Goal: Task Accomplishment & Management: Manage account settings

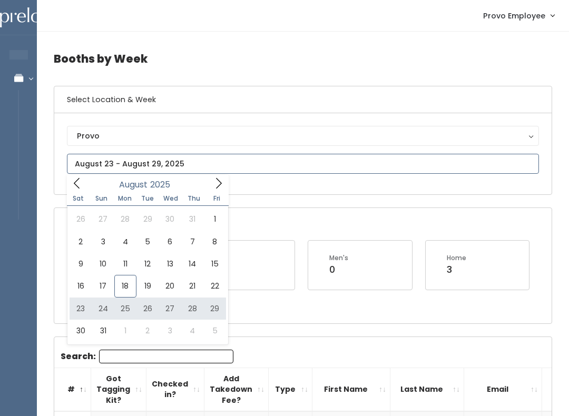
type input "August 23 to August 29"
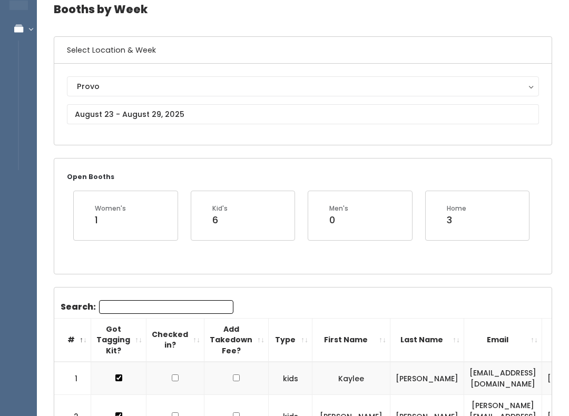
scroll to position [49, 0]
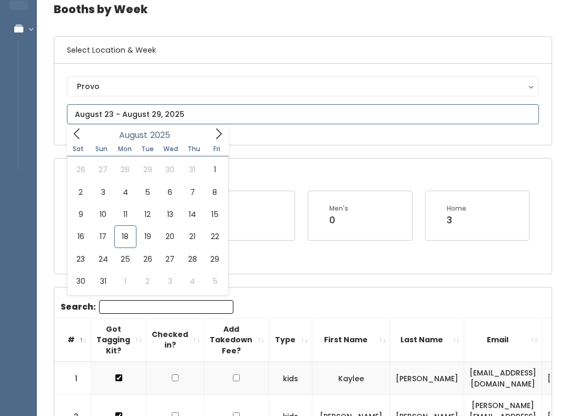
click at [215, 136] on icon at bounding box center [219, 134] width 12 height 12
type input "September 6 to September 12"
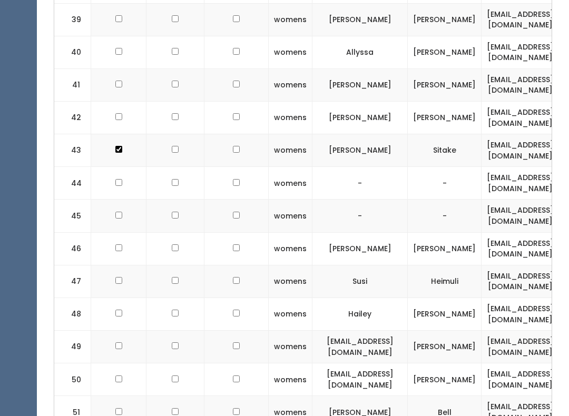
scroll to position [1620, 0]
checkbox input "true"
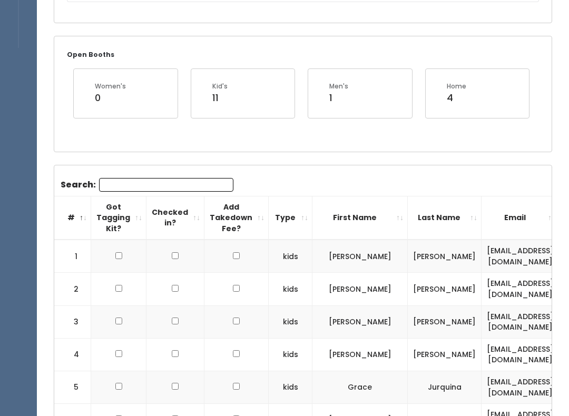
scroll to position [127, 0]
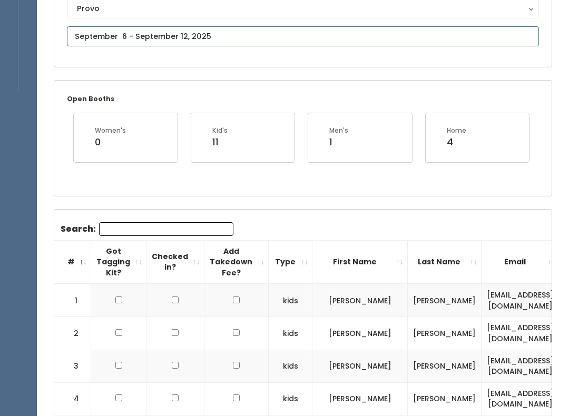
click at [189, 34] on input "text" at bounding box center [303, 36] width 472 height 20
type input "August 16 to August 22"
click at [209, 36] on input "August 16 to August 22" at bounding box center [303, 36] width 472 height 20
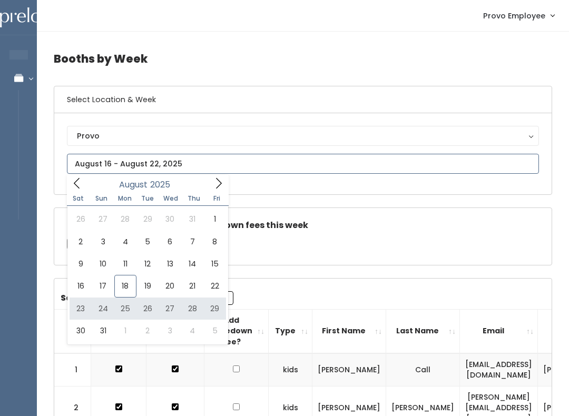
type input "[DATE] to [DATE]"
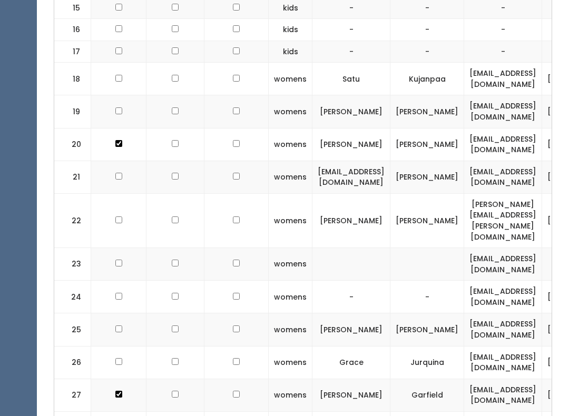
click at [116, 161] on td at bounding box center [118, 177] width 55 height 33
click at [126, 161] on td at bounding box center [118, 177] width 55 height 33
checkbox input "true"
